Goal: Check status: Check status

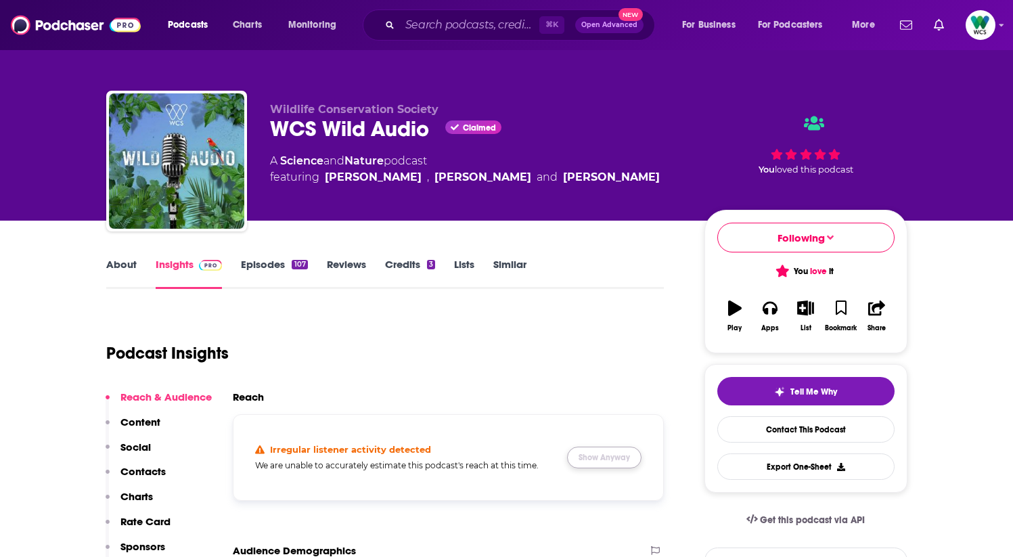
click at [598, 449] on button "Show Anyway" at bounding box center [604, 458] width 74 height 22
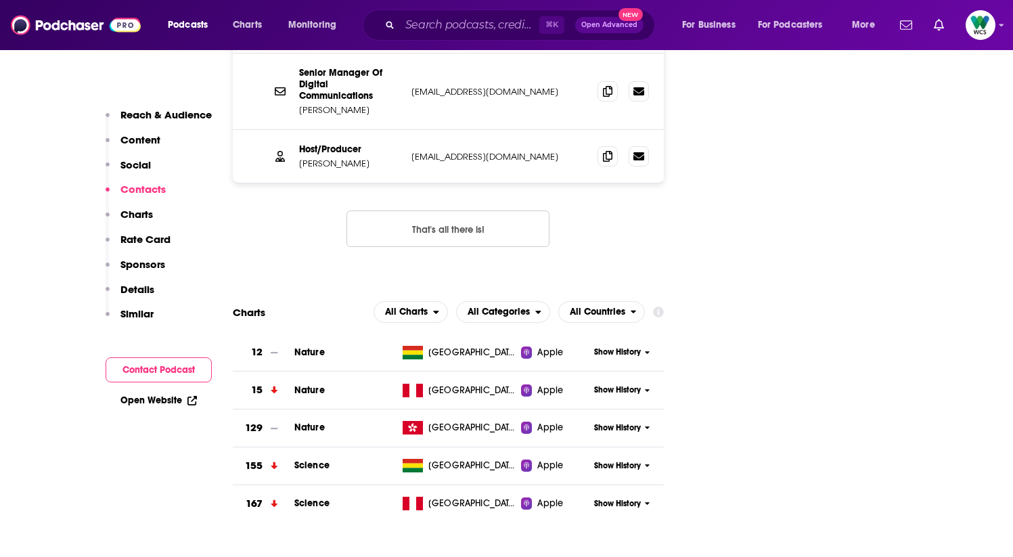
scroll to position [1541, 0]
